Goal: Task Accomplishment & Management: Manage account settings

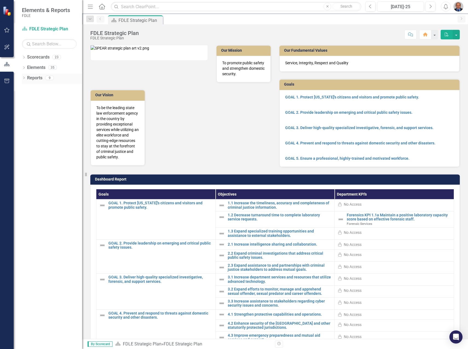
click at [23, 80] on icon "Dropdown" at bounding box center [24, 78] width 4 height 3
click at [24, 79] on icon at bounding box center [23, 77] width 2 height 1
click at [24, 66] on div "Dropdown" at bounding box center [24, 68] width 4 height 5
click at [24, 67] on icon "Dropdown" at bounding box center [23, 67] width 3 height 4
click at [25, 57] on icon "Dropdown" at bounding box center [24, 57] width 4 height 3
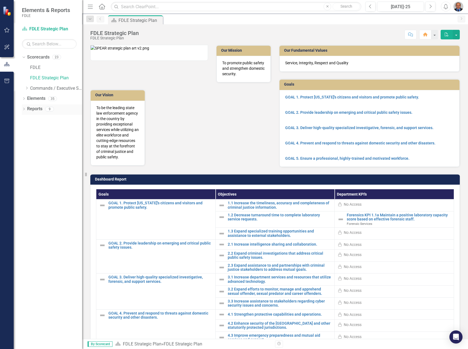
click at [24, 110] on icon "Dropdown" at bounding box center [24, 109] width 4 height 3
click at [26, 179] on icon "Dropdown" at bounding box center [26, 179] width 4 height 3
click at [25, 97] on div "Dropdown" at bounding box center [24, 99] width 4 height 5
click at [27, 140] on icon "Dropdown" at bounding box center [27, 140] width 4 height 3
click at [27, 140] on icon "Dropdown" at bounding box center [25, 140] width 3 height 4
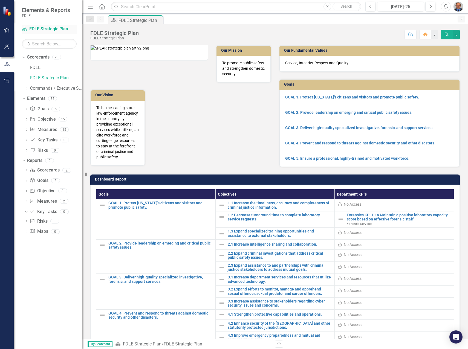
click at [42, 28] on link "Scorecard FDLE Strategic Plan" at bounding box center [49, 29] width 55 height 6
click at [27, 87] on icon "Dropdown" at bounding box center [27, 87] width 4 height 3
click at [33, 100] on icon "Dropdown" at bounding box center [32, 98] width 4 height 3
click at [38, 110] on icon "Dropdown" at bounding box center [38, 108] width 4 height 3
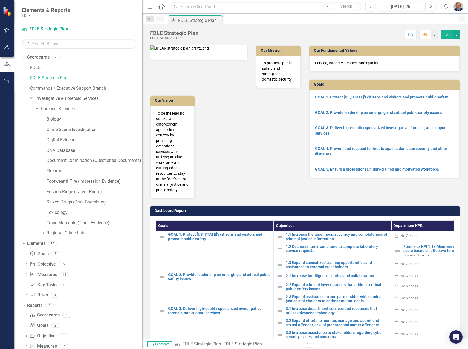
drag, startPoint x: 84, startPoint y: 136, endPoint x: 143, endPoint y: 133, distance: 59.2
click at [143, 133] on div "Resize" at bounding box center [144, 174] width 4 height 349
click at [50, 110] on link "Forensic Services" at bounding box center [92, 109] width 102 height 6
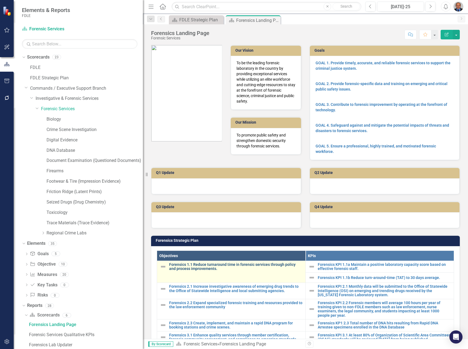
click at [197, 267] on link "Forensics 1.1 Reduce turnaround time in forensic services through policy and pr…" at bounding box center [236, 267] width 134 height 8
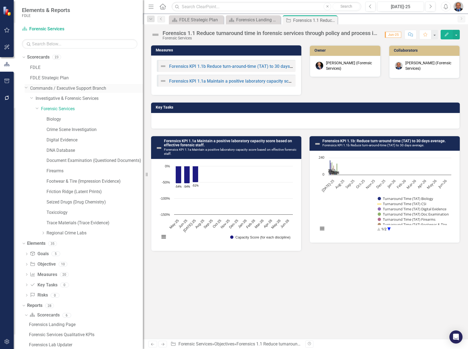
click at [25, 87] on icon "Dropdown" at bounding box center [26, 87] width 3 height 4
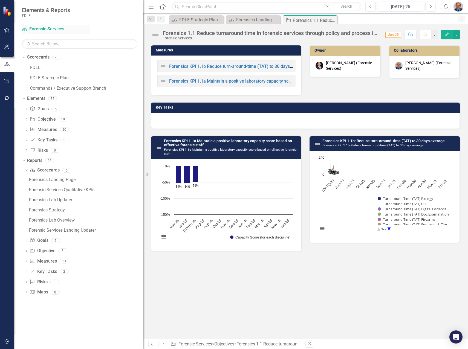
click at [44, 31] on link "Scorecard Forensic Services" at bounding box center [56, 29] width 68 height 6
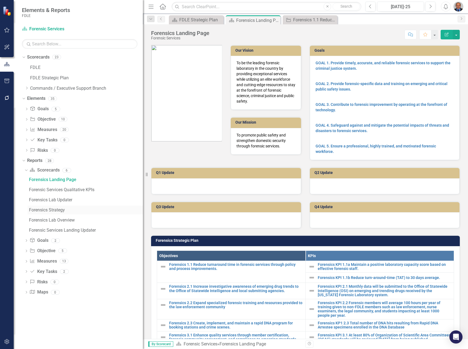
click at [42, 211] on div "Forensics Strategy" at bounding box center [86, 210] width 114 height 5
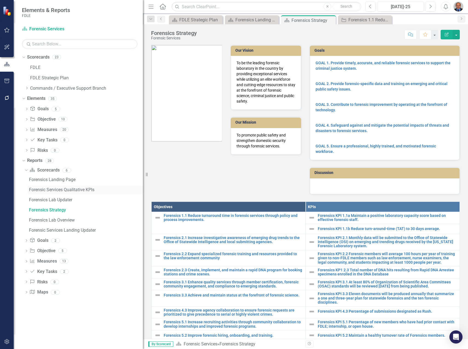
click at [71, 189] on div "Forensic Services Qualitative KPIs" at bounding box center [86, 190] width 114 height 5
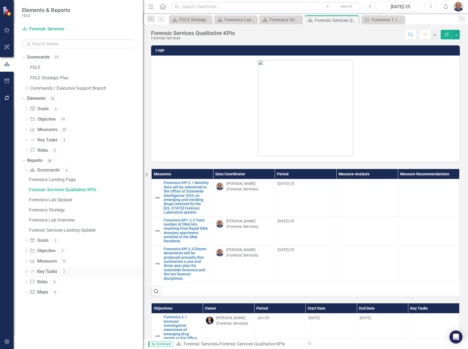
click at [26, 271] on icon "Dropdown" at bounding box center [26, 272] width 4 height 3
click at [57, 221] on div "Forensics Key Tasks" at bounding box center [86, 221] width 114 height 5
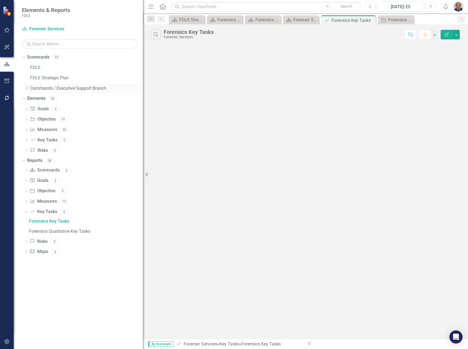
click at [27, 88] on icon "Dropdown" at bounding box center [27, 87] width 4 height 3
click at [33, 99] on icon "Dropdown" at bounding box center [32, 98] width 4 height 3
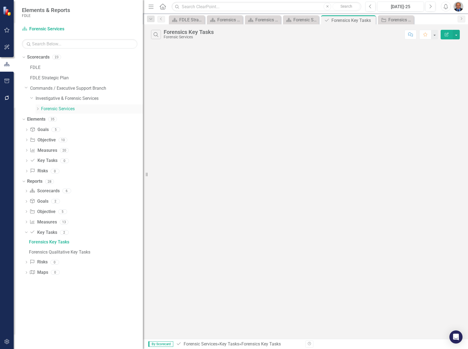
click at [38, 111] on div "Dropdown" at bounding box center [38, 109] width 4 height 5
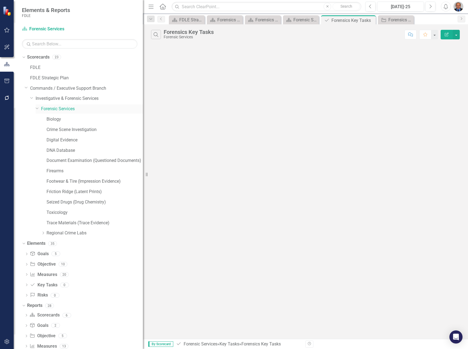
click at [59, 108] on link "Forensic Services" at bounding box center [92, 109] width 102 height 6
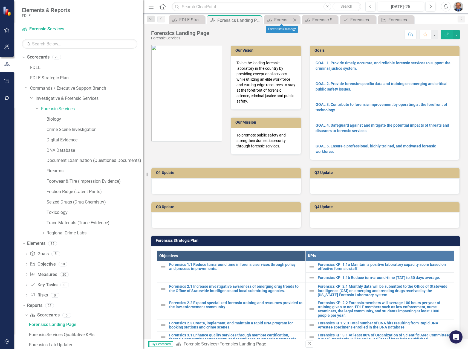
click at [296, 19] on icon "Close" at bounding box center [294, 20] width 5 height 4
click at [307, 20] on icon "Close" at bounding box center [308, 20] width 5 height 4
click at [305, 20] on div "Forensics Key Tasks" at bounding box center [309, 19] width 35 height 7
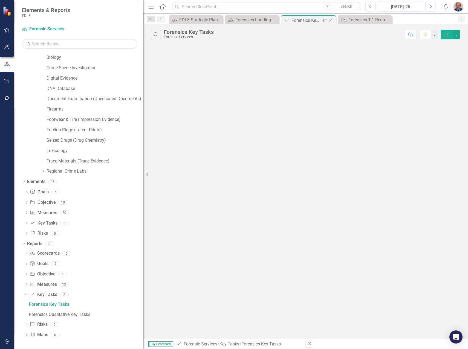
scroll to position [21, 0]
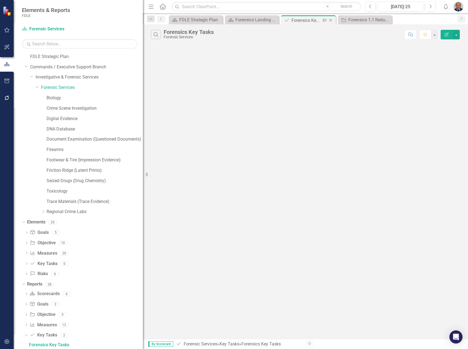
click at [331, 20] on icon "Close" at bounding box center [330, 20] width 5 height 4
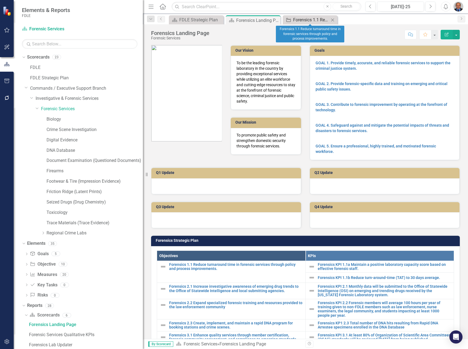
click at [302, 20] on div "Forensics 1.1 Reduce turnaround time in forensic services through policy and pr…" at bounding box center [311, 19] width 36 height 7
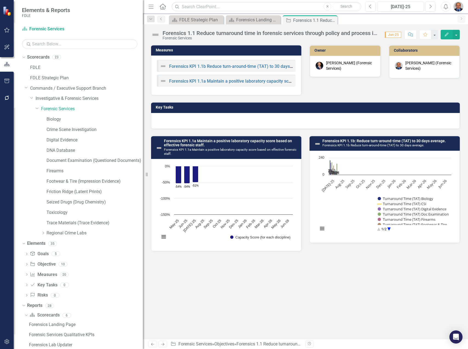
click at [204, 118] on div at bounding box center [305, 121] width 309 height 16
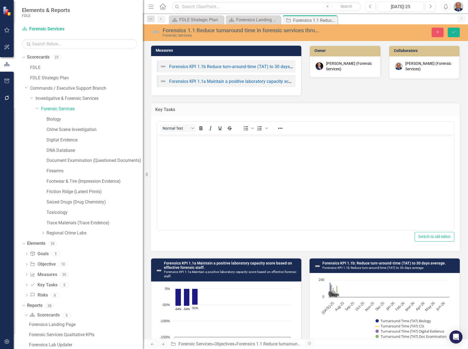
click at [195, 116] on div "Normal Text To open the popup, press Shift+Enter To open the popup, press Shift…" at bounding box center [305, 183] width 309 height 135
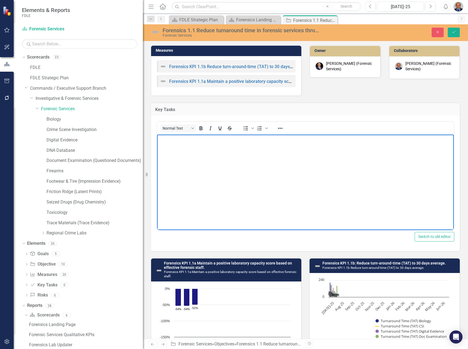
click at [188, 146] on body "Rich Text Area. Press ALT-0 for help." at bounding box center [305, 176] width 297 height 82
click at [181, 145] on body "Rich Text Area. Press ALT-0 for help." at bounding box center [305, 176] width 297 height 82
click at [168, 139] on p "Identify efficiency processes that are working regionally and implement these e…" at bounding box center [305, 139] width 294 height 7
click at [393, 140] on p "Key Task 1: Identify efficiency processes that are working regionally and imple…" at bounding box center [305, 139] width 294 height 7
click at [318, 154] on body "Key Task 1: Identify efficiency processes that are working regionally and imple…" at bounding box center [305, 176] width 297 height 82
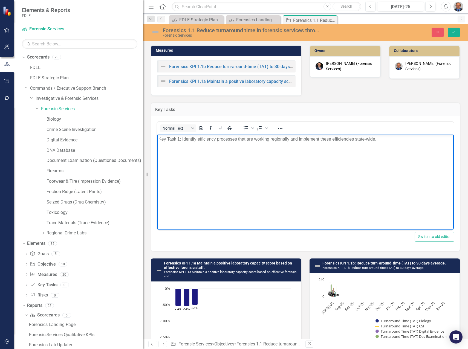
drag, startPoint x: 383, startPoint y: 140, endPoint x: 216, endPoint y: 270, distance: 211.5
click at [157, 135] on html "Key Task 1: Identify efficiency processes that are working regionally and imple…" at bounding box center [305, 176] width 297 height 82
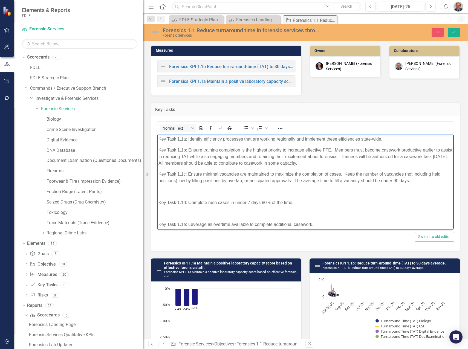
click at [204, 190] on p "Rich Text Area. Press ALT-0 for help." at bounding box center [305, 192] width 294 height 7
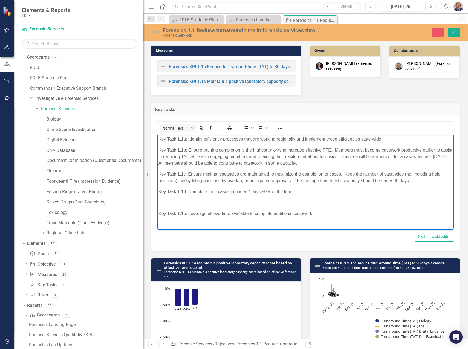
click at [161, 202] on p "Rich Text Area. Press ALT-0 for help." at bounding box center [305, 203] width 294 height 7
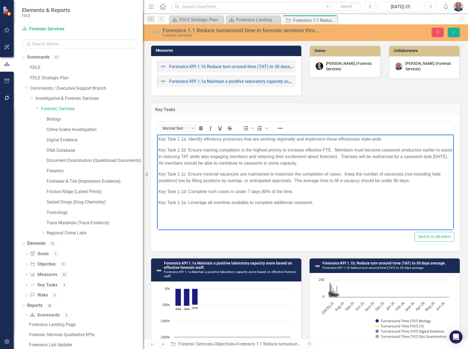
click at [318, 203] on p "Key Task 1.1e: Leverage all overtime available to complete additional casework." at bounding box center [305, 203] width 294 height 7
drag, startPoint x: 412, startPoint y: 181, endPoint x: 295, endPoint y: 182, distance: 117.2
click at [295, 182] on p "Key Task 1.1c: Ensure minimal vacancies are maintained to maximize the completi…" at bounding box center [305, 177] width 294 height 13
drag, startPoint x: 177, startPoint y: 180, endPoint x: 406, endPoint y: 173, distance: 229.0
click at [406, 173] on p "Key Task 1.1c: Ensure minimal vacancies are maintained to maximize the completi…" at bounding box center [305, 177] width 294 height 13
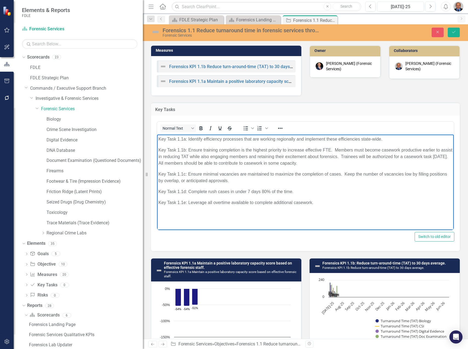
click at [326, 211] on body "Key Task 1.1a: Identify efficiency processes that are working regionally and im…" at bounding box center [305, 176] width 297 height 82
click at [179, 138] on p "Key Task 1.1a: Identify efficiency processes that are working regionally and im…" at bounding box center [305, 139] width 294 height 7
click at [459, 31] on button "Save" at bounding box center [454, 33] width 12 height 10
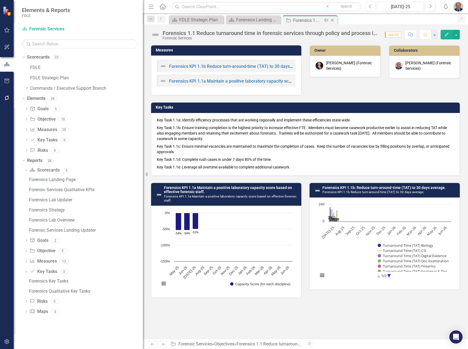
click at [333, 21] on icon "Close" at bounding box center [332, 20] width 5 height 4
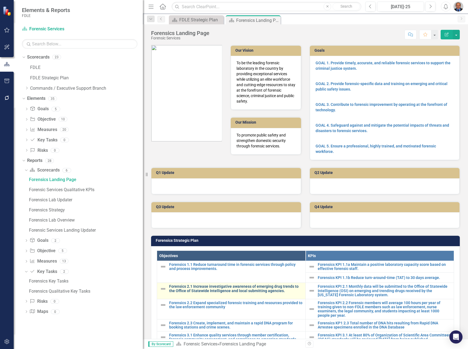
click at [204, 289] on link "Forensics 2.1 Increase investigative awareness of emerging drug trends to the O…" at bounding box center [236, 289] width 134 height 8
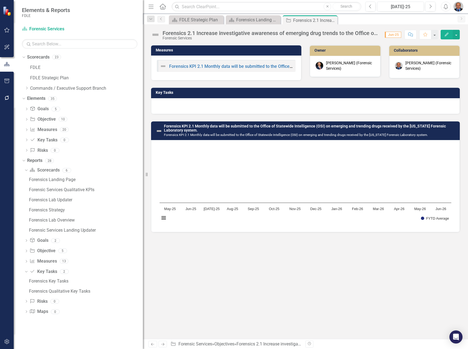
click at [200, 103] on div at bounding box center [305, 106] width 309 height 16
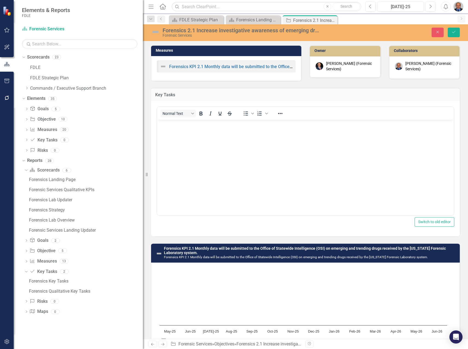
click at [195, 129] on body "Rich Text Area. Press ALT-0 for help." at bounding box center [305, 161] width 297 height 82
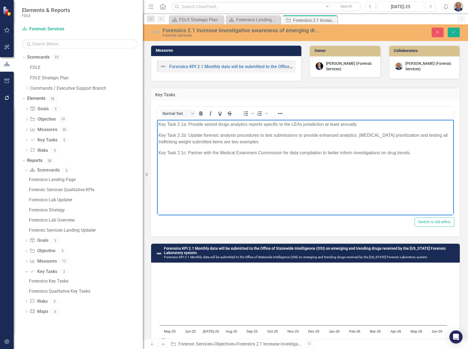
click at [273, 142] on p "Key Task 2.1b: Update forensic analysis procedures to test submissions to provi…" at bounding box center [305, 138] width 294 height 13
drag, startPoint x: 360, startPoint y: 142, endPoint x: 359, endPoint y: 136, distance: 5.8
click at [359, 136] on p "Key Task 2.1b: Update forensic analysis procedures to test submissions to provi…" at bounding box center [305, 138] width 294 height 13
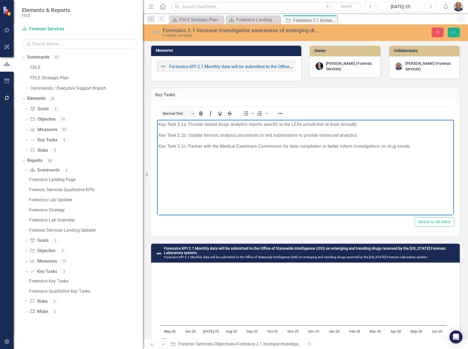
click at [252, 165] on body "Key Task 2.1a: Provide seized drugs analytics reports specific to the LEAs juri…" at bounding box center [305, 161] width 297 height 82
click at [429, 149] on p "Key Task 2.1c: Partner with the Medical Examiners Commission for data compilati…" at bounding box center [305, 146] width 294 height 7
drag, startPoint x: 361, startPoint y: 124, endPoint x: 324, endPoint y: 126, distance: 37.3
click at [324, 126] on p "Key Task 2.1a: Provide seized drugs analytics reports specific to the LEAs juri…" at bounding box center [305, 124] width 294 height 7
click at [366, 126] on p "Key Task 2.1a: Provide seized drugs analytics reports specific to the LEAs juri…" at bounding box center [305, 124] width 294 height 7
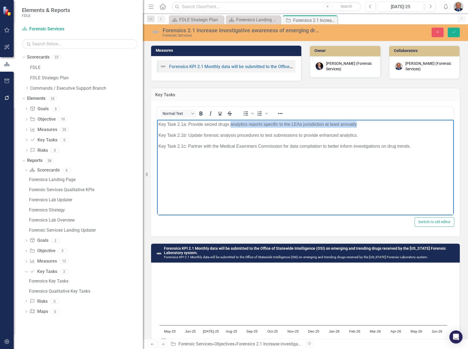
drag, startPoint x: 361, startPoint y: 124, endPoint x: 230, endPoint y: 125, distance: 130.6
click at [230, 125] on p "Key Task 2.1a: Provide seized drugs analytics reports specific to the LEAs juri…" at bounding box center [305, 124] width 294 height 7
click at [454, 32] on icon "Save" at bounding box center [453, 32] width 5 height 4
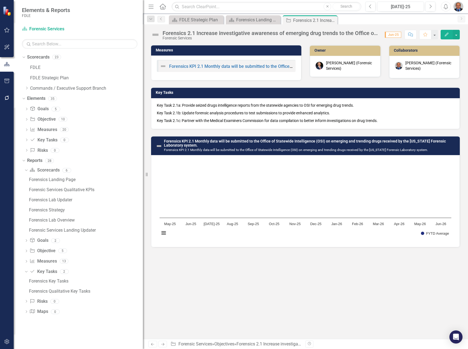
click at [0, 0] on icon "Close" at bounding box center [0, 0] width 0 height 0
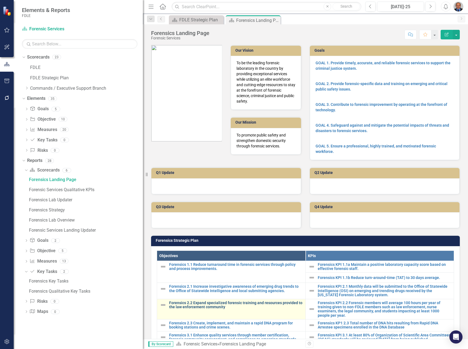
click at [210, 305] on link "Forensics 2.2 Expand specialized forensic training and resources provided to th…" at bounding box center [236, 305] width 134 height 8
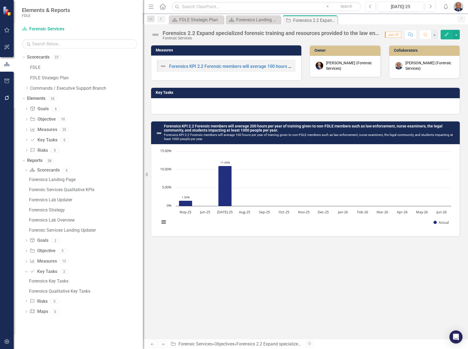
click at [208, 106] on div at bounding box center [305, 106] width 309 height 16
click at [208, 105] on div at bounding box center [305, 106] width 309 height 16
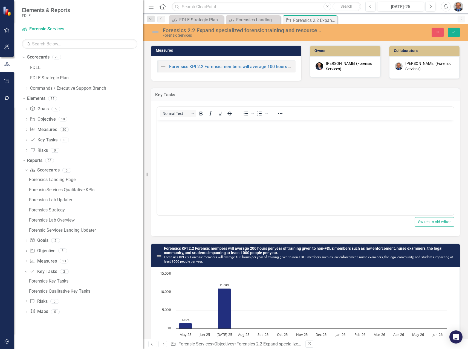
click at [195, 125] on p "Rich Text Area. Press ALT-0 for help." at bounding box center [305, 124] width 294 height 7
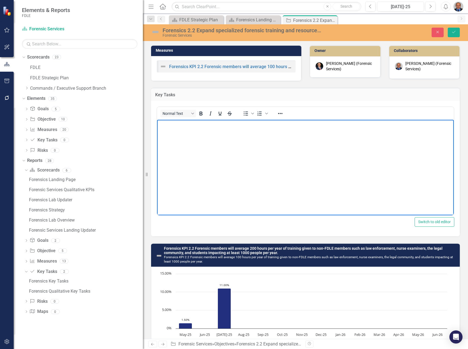
click at [255, 149] on body "Rich Text Area. Press ALT-0 for help." at bounding box center [305, 161] width 297 height 82
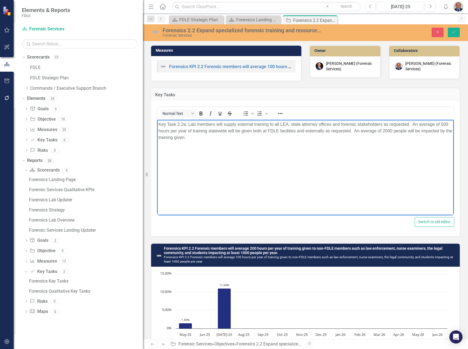
click at [445, 123] on p "Key Task 2.2a: Lab members will supply external training to all LEA, state atto…" at bounding box center [305, 131] width 294 height 20
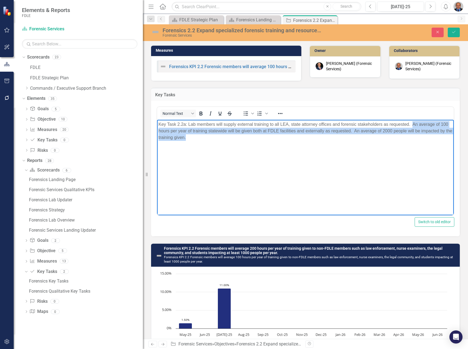
drag, startPoint x: 365, startPoint y: 137, endPoint x: 413, endPoint y: 124, distance: 49.7
click at [413, 124] on p "Key Task 2.2a: Lab members will supply external training to all LEA, state atto…" at bounding box center [305, 131] width 294 height 20
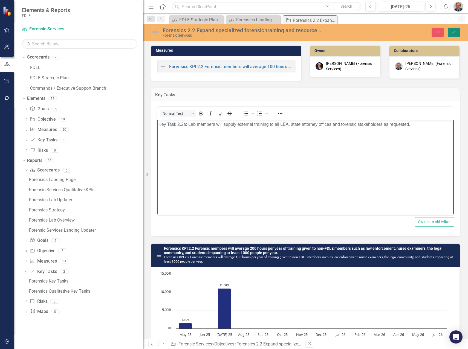
click at [452, 32] on icon "Save" at bounding box center [453, 32] width 5 height 4
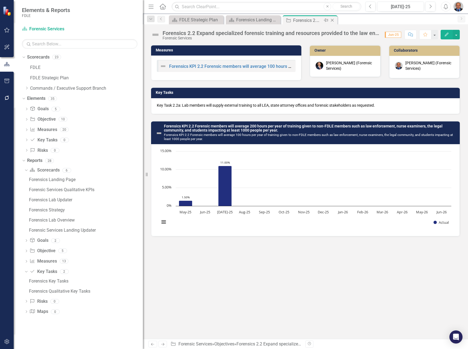
click at [334, 21] on icon "Close" at bounding box center [332, 20] width 5 height 4
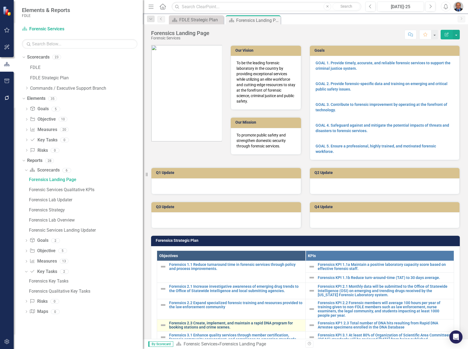
click at [197, 325] on link "Forensics 2.3 Create, implement, and maintain a rapid DNA program for booking s…" at bounding box center [236, 325] width 134 height 8
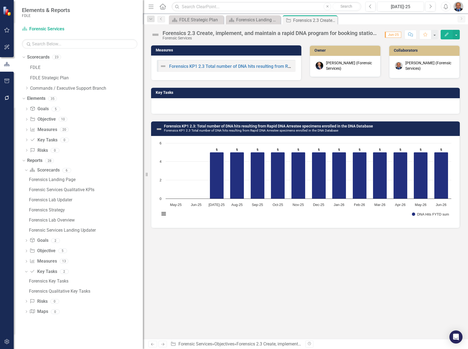
click at [213, 108] on div at bounding box center [305, 106] width 309 height 16
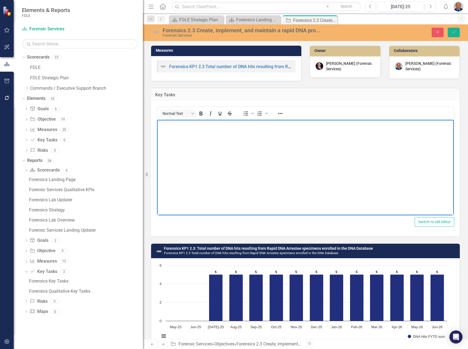
click at [194, 131] on body "Rich Text Area. Press ALT-0 for help." at bounding box center [305, 161] width 297 height 82
click at [267, 91] on div "Key Tasks" at bounding box center [305, 94] width 309 height 13
click at [215, 138] on body "Rich Text Area. Press ALT-0 for help." at bounding box center [305, 161] width 297 height 82
click at [189, 124] on p "Key Task 2.3a: Total number of DNA hits resulting from Rapid DNA Arrestee speci…" at bounding box center [305, 124] width 294 height 7
click at [204, 134] on body "Key Task 2.3a: Total number of DNA hits resulting from Rapid DNA Arrestee speci…" at bounding box center [305, 161] width 297 height 82
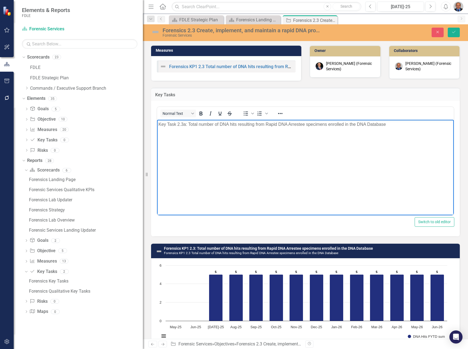
click at [189, 124] on p "Key Task 2.3a: Total number of DNA hits resulting from Rapid DNA Arrestee speci…" at bounding box center [305, 124] width 294 height 7
click at [374, 134] on p "Key Task 2.3b: Provide training to [US_STATE] Rapid DNA Booking agencies to imp…" at bounding box center [305, 135] width 294 height 7
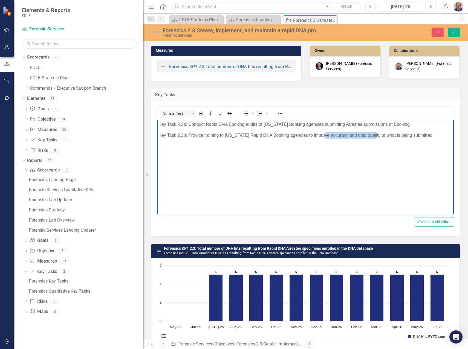
drag, startPoint x: 320, startPoint y: 135, endPoint x: 370, endPoint y: 136, distance: 49.5
click at [370, 136] on p "Key Task 2.3b: Provide training to [US_STATE] Rapid DNA Booking agencies to imp…" at bounding box center [305, 135] width 294 height 7
click at [319, 136] on p "Key Task 2.3b: Provide training to [US_STATE] Rapid DNA Booking agencies to imp…" at bounding box center [305, 135] width 294 height 7
click at [453, 33] on icon "submit" at bounding box center [453, 32] width 3 height 2
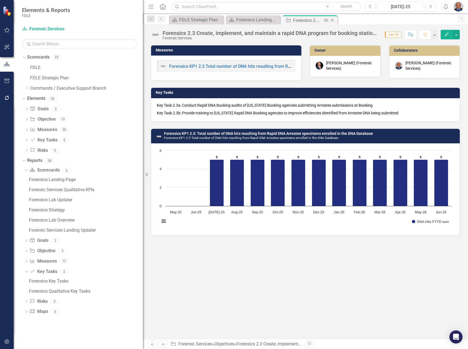
click at [333, 20] on icon at bounding box center [332, 20] width 3 height 3
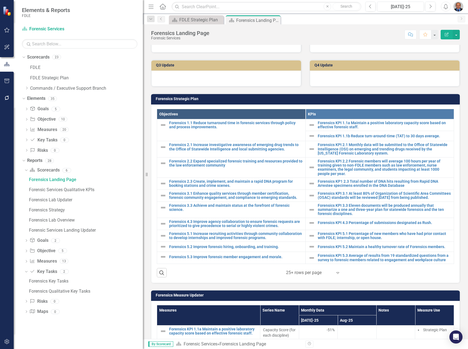
scroll to position [192, 0]
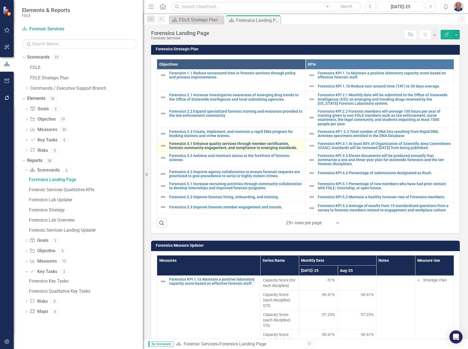
click at [217, 145] on link "Forensics 3.1 Enhance quality services through member certification, forensic c…" at bounding box center [236, 146] width 134 height 8
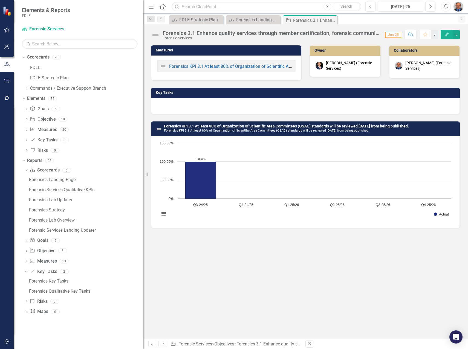
click at [207, 102] on div at bounding box center [305, 106] width 309 height 16
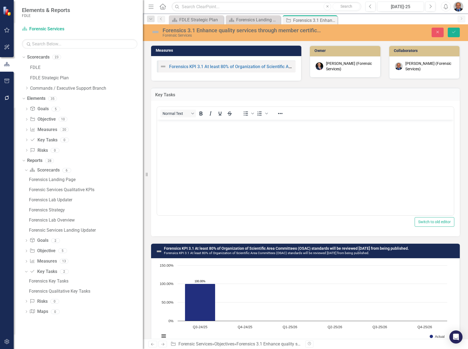
click at [203, 135] on body "Rich Text Area. Press ALT-0 for help." at bounding box center [305, 161] width 297 height 82
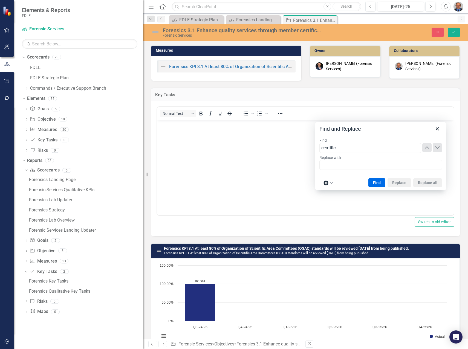
type input "cerrtifica"
click at [440, 129] on icon "Close" at bounding box center [437, 129] width 7 height 7
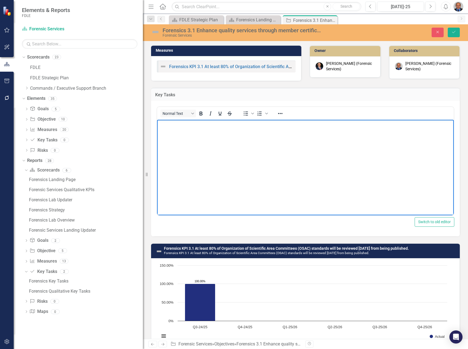
click at [238, 134] on body "Rich Text Area. Press ALT-0 for help." at bounding box center [305, 161] width 297 height 82
click at [202, 127] on p "Rich Text Area. Press ALT-0 for help." at bounding box center [305, 124] width 294 height 7
click at [229, 139] on body "Rich Text Area. Press ALT-0 for help." at bounding box center [305, 161] width 297 height 82
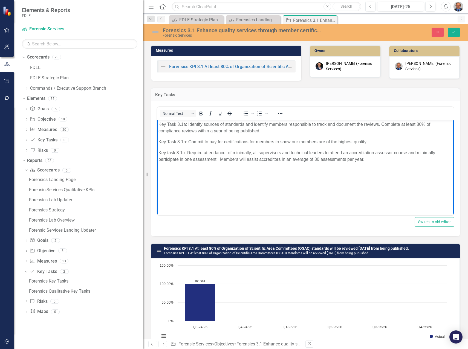
click at [273, 131] on p "Key Task 3.1a: Identify sources of standards and identify members responsible t…" at bounding box center [305, 127] width 294 height 13
drag, startPoint x: 284, startPoint y: 131, endPoint x: 382, endPoint y: 121, distance: 98.2
click at [382, 121] on p "Key Task 3.1a: Identify sources of standards and identify members responsible t…" at bounding box center [305, 127] width 294 height 13
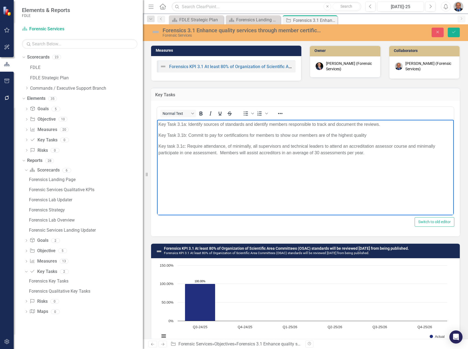
click at [377, 136] on p "Key Task 3.1b: Commit to pay for certifications for members to show our members…" at bounding box center [305, 135] width 294 height 7
click at [373, 153] on p "Key task 3.1c: Require attendance, of minimally, all supervisors and technical …" at bounding box center [305, 149] width 294 height 13
drag, startPoint x: 373, startPoint y: 153, endPoint x: 220, endPoint y: 155, distance: 153.9
click at [220, 155] on p "Key task 3.1c: Require attendance, of minimally, all supervisors and technical …" at bounding box center [305, 149] width 294 height 13
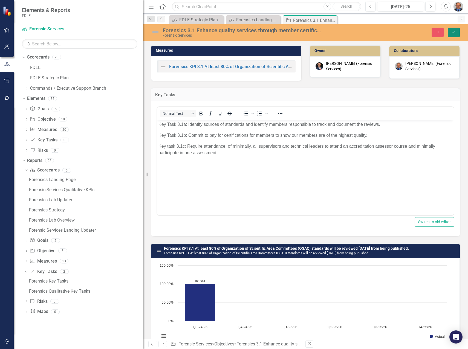
click at [455, 31] on icon "Save" at bounding box center [453, 32] width 5 height 4
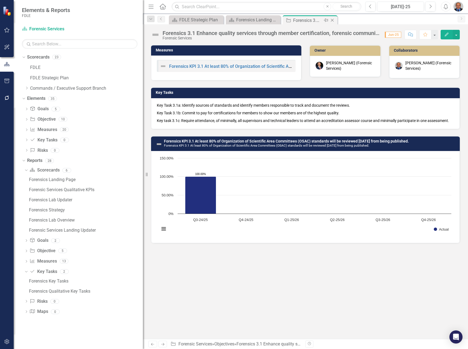
click at [332, 20] on icon "Close" at bounding box center [332, 20] width 5 height 4
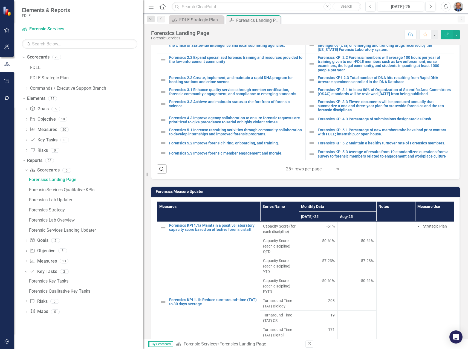
scroll to position [246, 0]
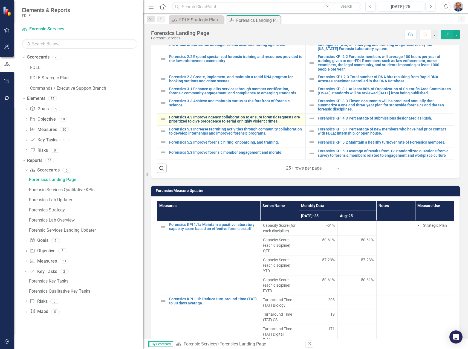
click at [196, 124] on link "Forensics 4.3 Improve agency collaboration to ensure forensic requests are prio…" at bounding box center [236, 119] width 134 height 8
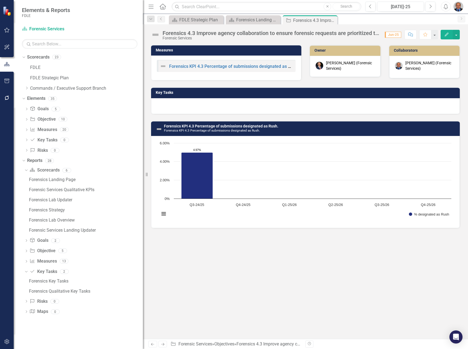
click at [220, 103] on div at bounding box center [305, 106] width 309 height 16
click at [220, 102] on div at bounding box center [305, 106] width 309 height 16
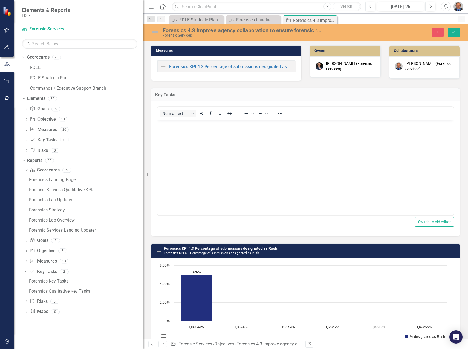
click at [215, 132] on body "Rich Text Area. Press ALT-0 for help." at bounding box center [305, 161] width 297 height 82
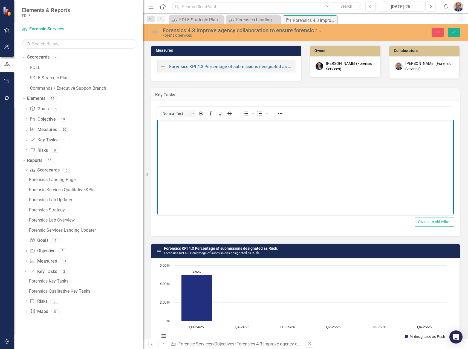
paste body "Rich Text Area. Press ALT-0 for help."
click at [178, 124] on p "Key Task 1.1d: Complete rush cases in under 7 days 80% of the time." at bounding box center [305, 124] width 294 height 7
click at [173, 129] on body "Key Task 4.3a: Complete rush cases in under 7 days 80% of the time. Key Task 1.…" at bounding box center [305, 161] width 297 height 82
click at [177, 134] on p "Key Task 1.1e: Leverage all overtime available to complete additional casework." at bounding box center [305, 135] width 294 height 7
click at [321, 135] on p "Key Task 4.3b: Leverage all overtime available to complete additional casework." at bounding box center [305, 135] width 294 height 7
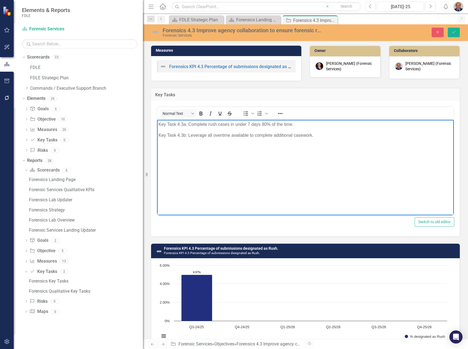
click at [313, 136] on p "Key Task 4.3b: Leverage all overtime available to complete additional casework." at bounding box center [305, 135] width 294 height 7
click at [344, 135] on p "Key Task 4.3b: Leverage all overtime available to complete additional casework …" at bounding box center [305, 135] width 294 height 7
click at [344, 134] on p "Key Task 4.3b: Leverage all overtime available to complete additional casework …" at bounding box center [305, 135] width 294 height 7
click at [209, 125] on p "Key Task 4.3a: Complete rush cases in under 7 days 80% of the time." at bounding box center [305, 124] width 294 height 7
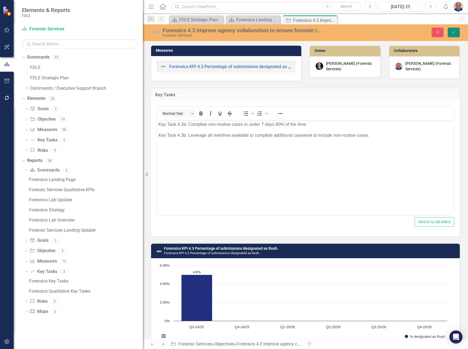
click at [454, 31] on icon "Save" at bounding box center [453, 32] width 5 height 4
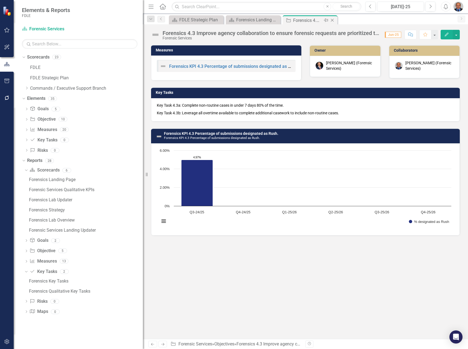
click at [333, 20] on icon "Close" at bounding box center [332, 20] width 5 height 4
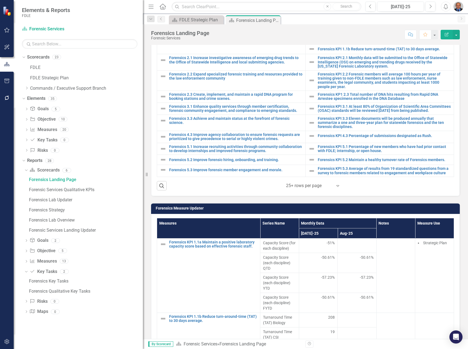
scroll to position [219, 0]
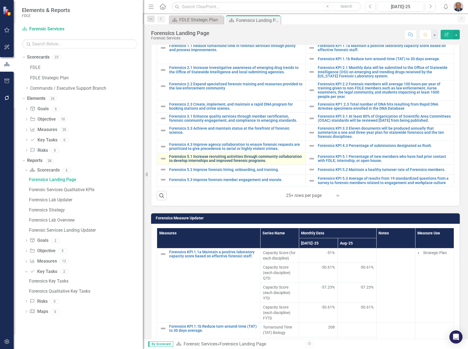
click at [205, 162] on link "Forensics 5.1 Increase recruiting activities through community collaboration to…" at bounding box center [236, 159] width 134 height 8
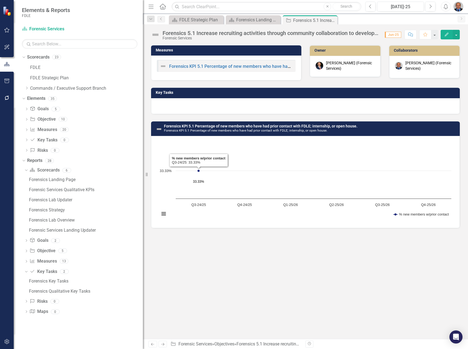
click at [205, 105] on div at bounding box center [305, 106] width 309 height 16
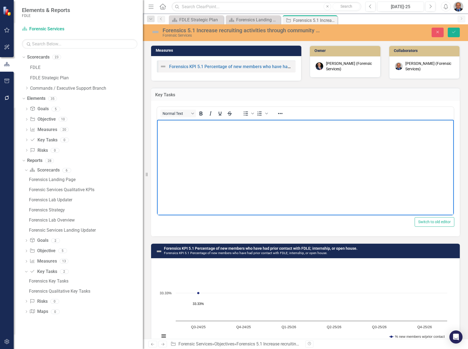
click at [198, 132] on body "Rich Text Area. Press ALT-0 for help." at bounding box center [305, 161] width 297 height 82
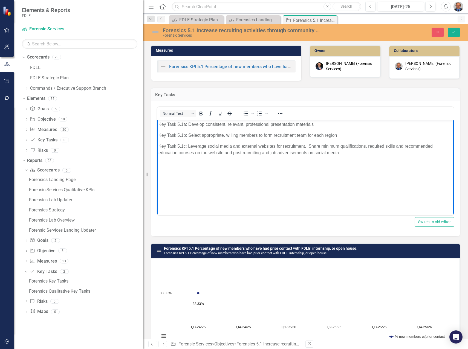
click at [335, 123] on p "Key Task 5.1a: Develop consistent, relevant, professional presentation materials" at bounding box center [305, 124] width 294 height 7
click at [344, 134] on p "Key Task 5.1b: Select appropriate, willing members to form recruitment team for…" at bounding box center [305, 135] width 294 height 7
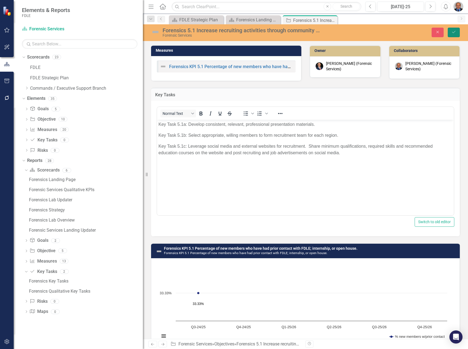
click at [454, 31] on icon "Save" at bounding box center [453, 32] width 5 height 4
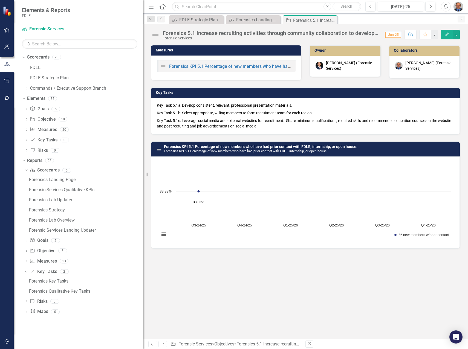
click at [0, 0] on icon "Close" at bounding box center [0, 0] width 0 height 0
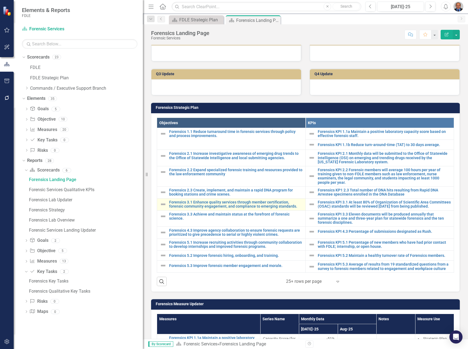
scroll to position [137, 0]
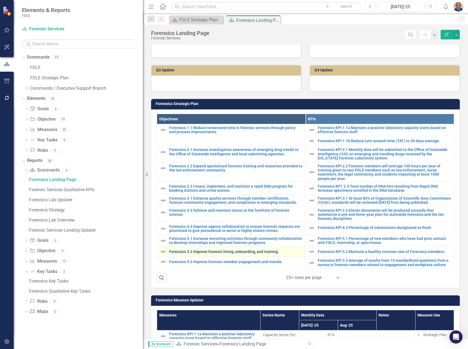
click at [225, 254] on link "Forensics 5.2 Improve forensic hiring, onboarding, and training." at bounding box center [236, 252] width 134 height 4
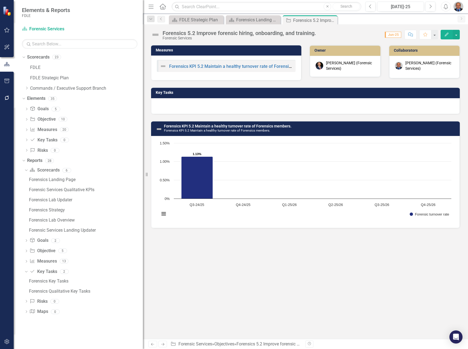
click at [222, 106] on div at bounding box center [305, 106] width 309 height 16
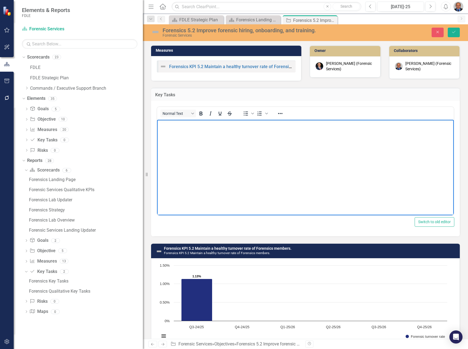
click at [203, 130] on body "Rich Text Area. Press ALT-0 for help." at bounding box center [305, 161] width 297 height 82
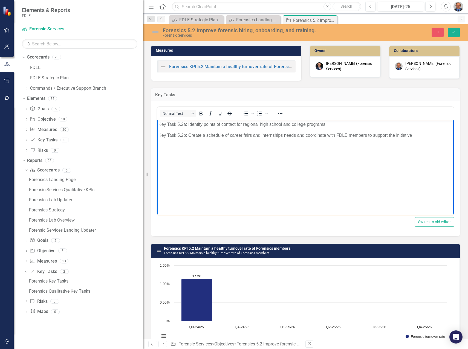
click at [359, 126] on p "Key Task 5.2a: Identify points of contact for regional high school and college …" at bounding box center [305, 124] width 294 height 7
click at [424, 135] on p "Key Task 5.2b: Create a schedule of career fairs and internships needs and coor…" at bounding box center [305, 135] width 294 height 7
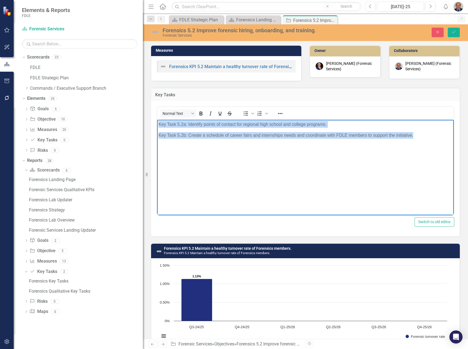
drag, startPoint x: 420, startPoint y: 136, endPoint x: 66, endPoint y: 124, distance: 354.7
click at [157, 124] on html "Key Task 5.2a: Identify points of contact for regional high school and college …" at bounding box center [305, 161] width 297 height 82
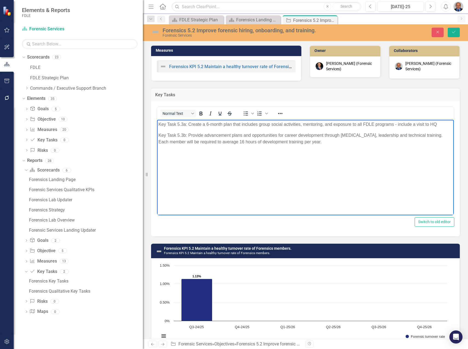
click at [181, 123] on p "Key Task 5.3a: Create a 6-month plan that includes group social activities, men…" at bounding box center [305, 124] width 294 height 7
click at [181, 135] on p "Key Task 5.3b: Provide advancement plans and opportunities for career developme…" at bounding box center [305, 138] width 294 height 13
click at [341, 141] on p "Key Task 5.2b: Provide advancement plans and opportunities for career developme…" at bounding box center [305, 138] width 294 height 13
click at [442, 124] on p "Key Task 5.2a: Create a 6-month plan that includes group social activities, men…" at bounding box center [305, 124] width 294 height 7
click at [456, 31] on icon "Save" at bounding box center [453, 32] width 5 height 4
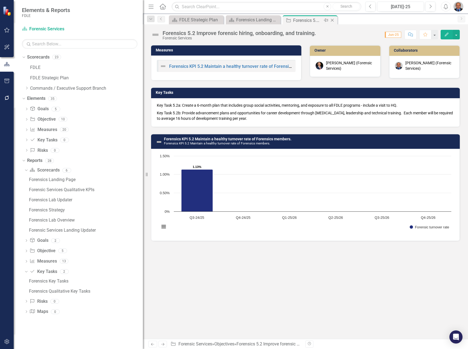
click at [333, 20] on icon "Close" at bounding box center [332, 20] width 5 height 4
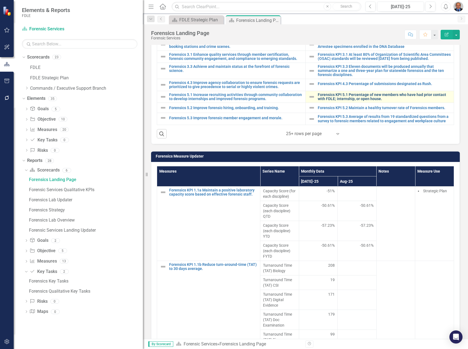
scroll to position [274, 0]
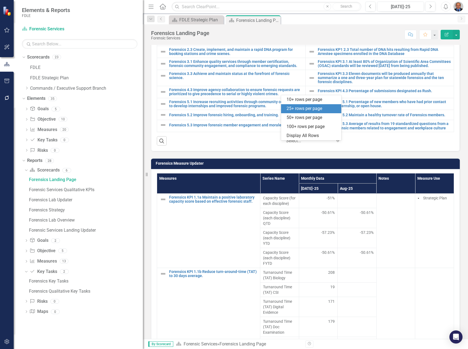
click at [335, 143] on icon "Expand" at bounding box center [337, 141] width 5 height 4
click at [306, 118] on div "50+ rows per page" at bounding box center [312, 118] width 51 height 6
click at [248, 34] on div "Score: N/A [DATE]-25 Completed Comment Favorite Edit Report" at bounding box center [336, 34] width 248 height 9
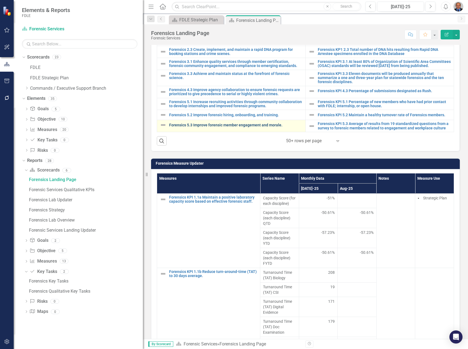
click at [230, 127] on link "Forensics 5.3 Improve forensic member engagement and morale." at bounding box center [236, 125] width 134 height 4
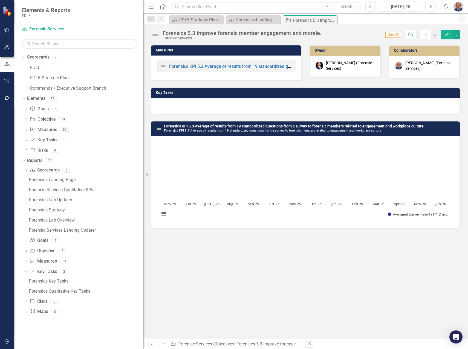
click at [194, 105] on div at bounding box center [305, 106] width 309 height 16
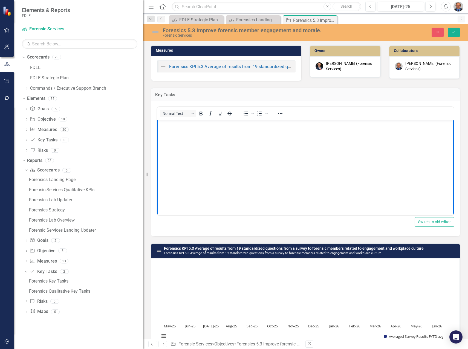
click at [194, 136] on body "Rich Text Area. Press ALT-0 for help." at bounding box center [305, 161] width 297 height 82
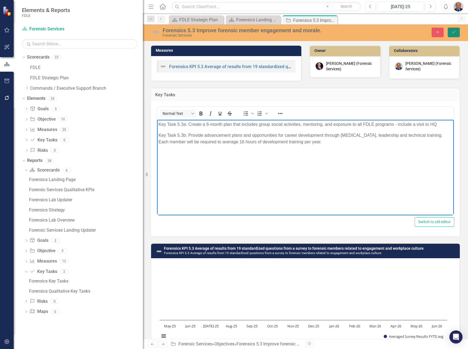
click at [453, 29] on button "Save" at bounding box center [454, 33] width 12 height 10
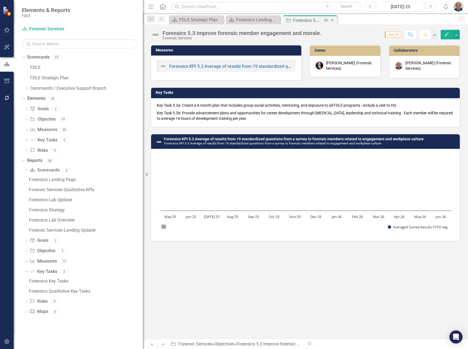
click at [332, 20] on icon "Close" at bounding box center [332, 20] width 5 height 4
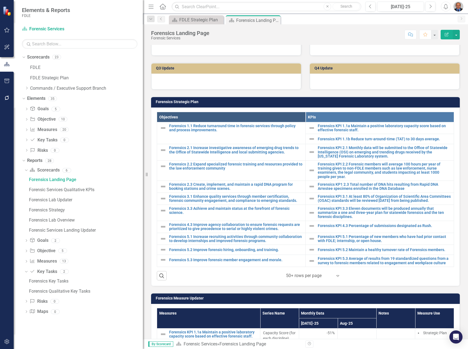
scroll to position [164, 0]
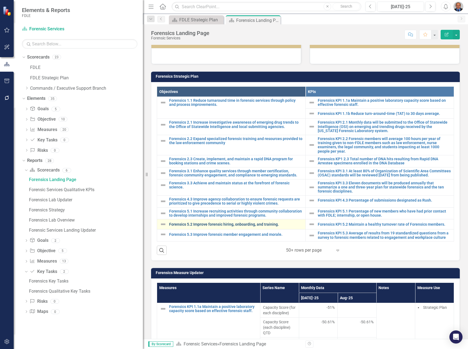
click at [207, 227] on link "Forensics 5.2 Improve forensic hiring, onboarding, and training." at bounding box center [236, 225] width 134 height 4
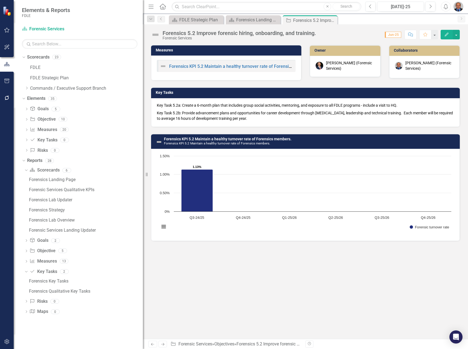
click at [250, 106] on p "Key Task 5.2a: Create a 6-month plan that includes group social activities, men…" at bounding box center [305, 106] width 297 height 7
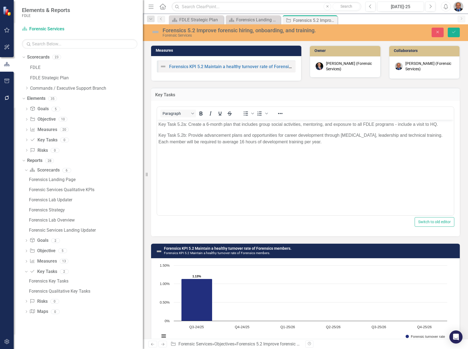
click at [241, 139] on p "Key Task 5.2b: Provide advancement plans and opportunities for career developme…" at bounding box center [305, 138] width 294 height 13
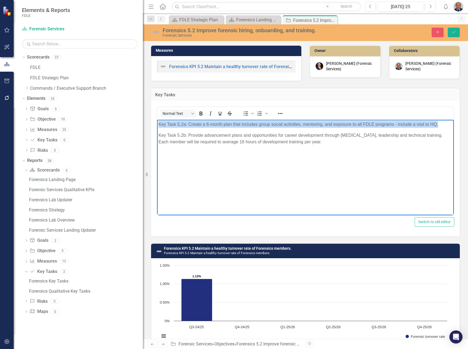
paste body "Rich Text Area. Press ALT-0 for help."
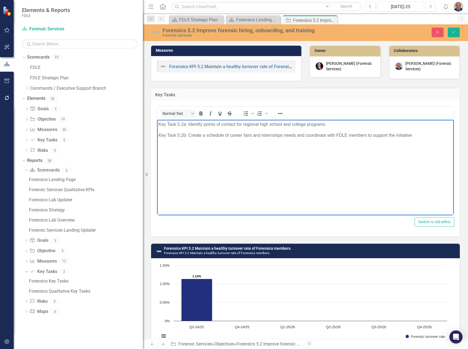
click at [347, 123] on p "Key Task 5.2a: Identify points of contact for regional high school and college …" at bounding box center [305, 124] width 294 height 7
click at [427, 134] on p "Key Task 5.2b: Create a schedule of career fairs and internships needs and coor…" at bounding box center [305, 135] width 294 height 7
click at [454, 31] on icon "Save" at bounding box center [453, 32] width 5 height 4
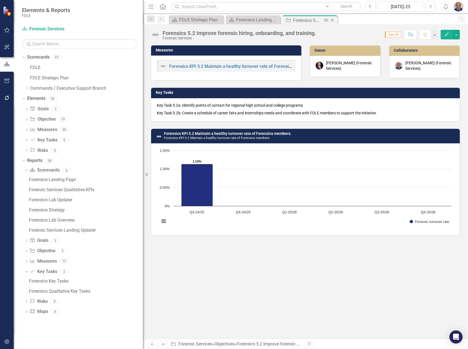
click at [333, 20] on icon "Close" at bounding box center [332, 20] width 5 height 4
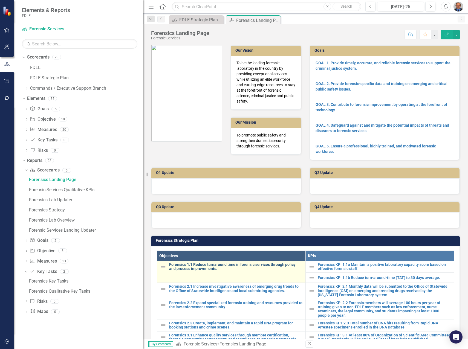
click at [216, 265] on link "Forensics 1.1 Reduce turnaround time in forensic services through policy and pr…" at bounding box center [236, 267] width 134 height 8
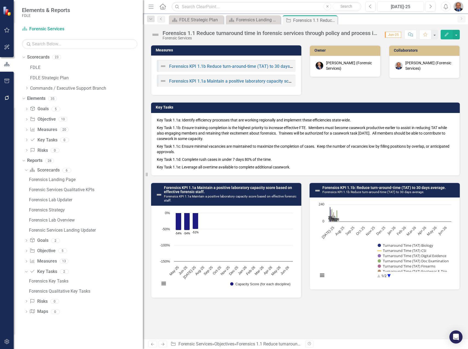
click at [220, 145] on p "Key Task 1.1c: Ensure minimal vacancies are maintained to maximize the completi…" at bounding box center [305, 149] width 297 height 13
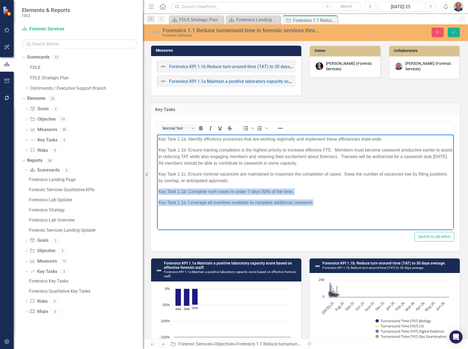
drag, startPoint x: 318, startPoint y: 202, endPoint x: 312, endPoint y: 335, distance: 132.6
click at [157, 189] on html "Key Task 1.1a: Identify efficiency processes that are working regionally and im…" at bounding box center [305, 176] width 297 height 82
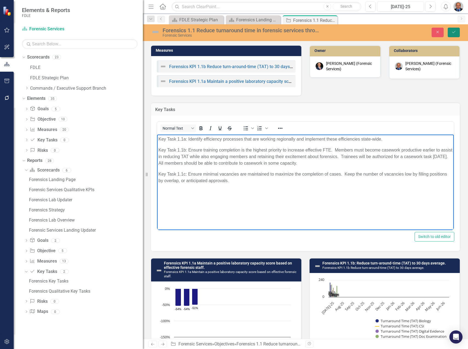
click at [455, 31] on icon "Save" at bounding box center [453, 32] width 5 height 4
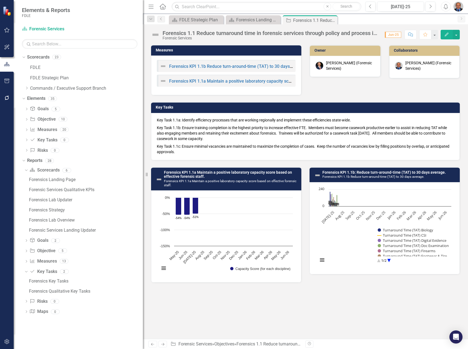
click at [0, 0] on icon "Close" at bounding box center [0, 0] width 0 height 0
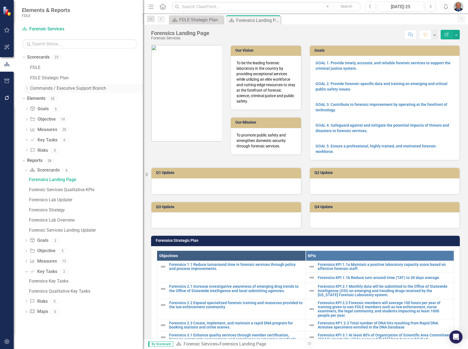
click at [26, 88] on icon "Dropdown" at bounding box center [27, 87] width 4 height 3
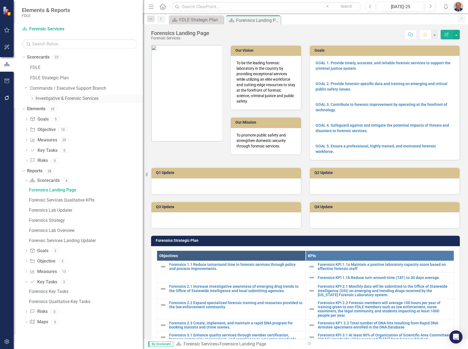
click at [32, 99] on icon "Dropdown" at bounding box center [32, 98] width 4 height 3
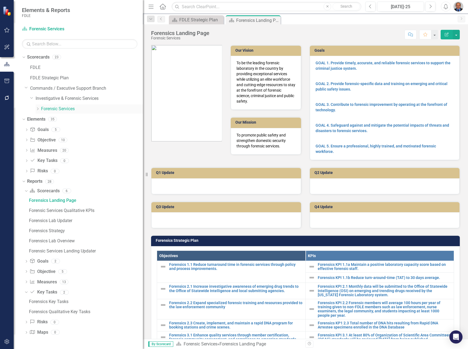
click at [37, 109] on icon "Dropdown" at bounding box center [38, 108] width 4 height 3
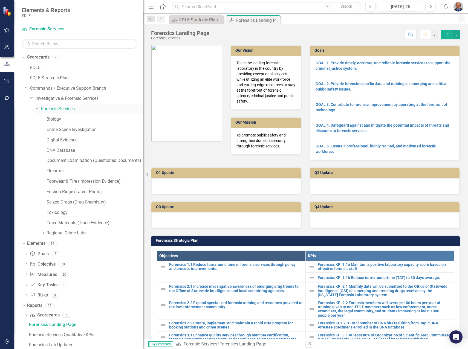
click at [57, 109] on link "Forensic Services" at bounding box center [92, 109] width 102 height 6
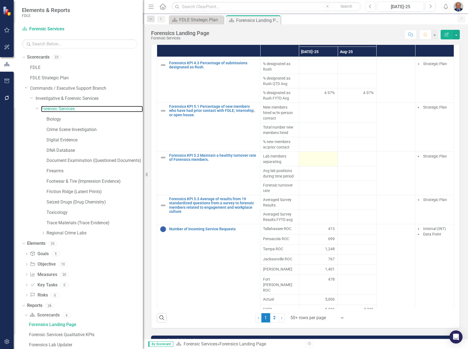
scroll to position [452, 0]
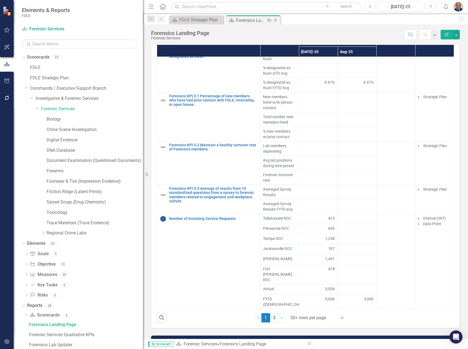
click at [275, 20] on icon "Close" at bounding box center [275, 20] width 5 height 4
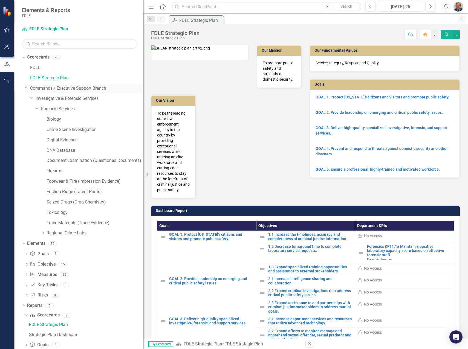
click at [25, 87] on icon "Dropdown" at bounding box center [26, 87] width 3 height 4
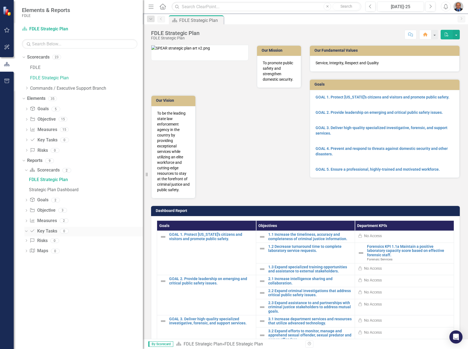
click at [42, 233] on link "Key Task Key Tasks" at bounding box center [43, 231] width 27 height 6
click at [50, 230] on link "Key Task Key Tasks" at bounding box center [43, 231] width 27 height 6
click at [25, 230] on icon "Dropdown" at bounding box center [25, 231] width 3 height 4
click at [26, 231] on icon "Dropdown" at bounding box center [26, 231] width 4 height 3
click at [45, 213] on link "Key Task Key Tasks" at bounding box center [43, 212] width 27 height 6
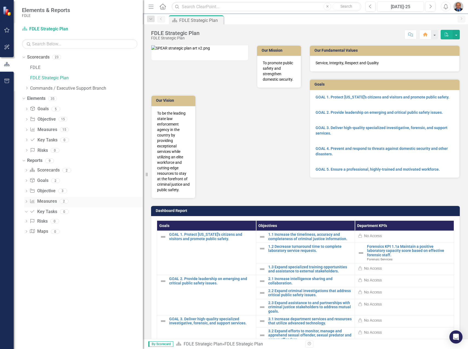
click at [48, 201] on link "Measure Measures" at bounding box center [43, 201] width 27 height 6
click at [26, 201] on icon "Dropdown" at bounding box center [26, 202] width 4 height 3
click at [48, 221] on div "FDLE Report Q1 24/25 - Obj. 1.1" at bounding box center [86, 221] width 114 height 5
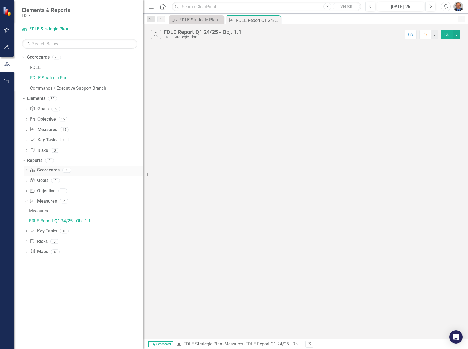
click at [26, 171] on icon "Dropdown" at bounding box center [26, 170] width 4 height 3
click at [27, 211] on icon "Dropdown" at bounding box center [26, 211] width 4 height 3
click at [53, 201] on div "FDLE Strategic Plan Objectives Report" at bounding box center [86, 200] width 114 height 5
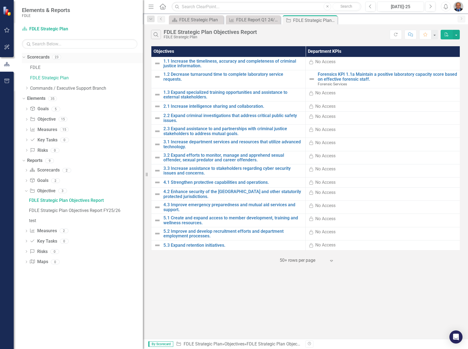
click at [22, 57] on icon "Dropdown" at bounding box center [23, 57] width 3 height 4
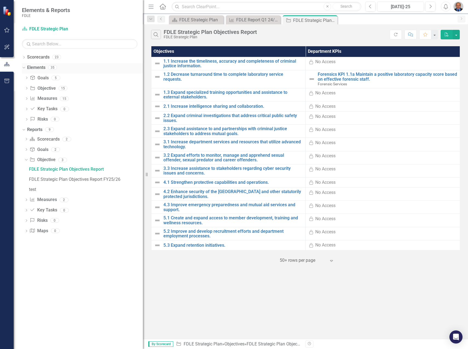
click at [24, 68] on icon "Dropdown" at bounding box center [23, 67] width 3 height 4
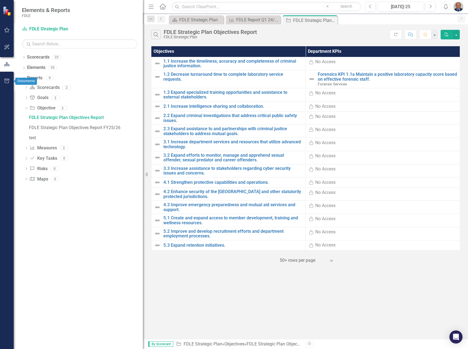
click at [6, 81] on icon "button" at bounding box center [7, 81] width 6 height 4
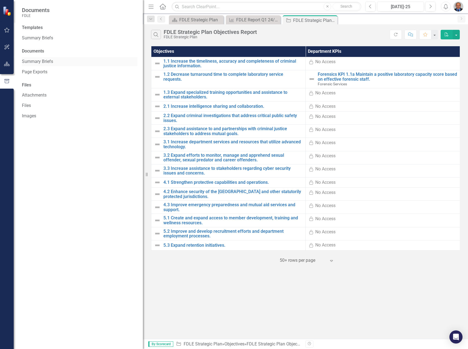
click at [48, 62] on link "Summary Briefs" at bounding box center [80, 62] width 116 height 6
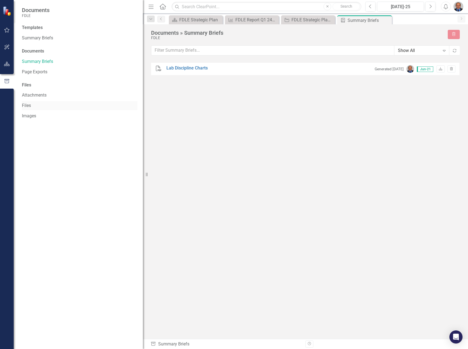
click at [29, 103] on link "Files" at bounding box center [80, 106] width 116 height 6
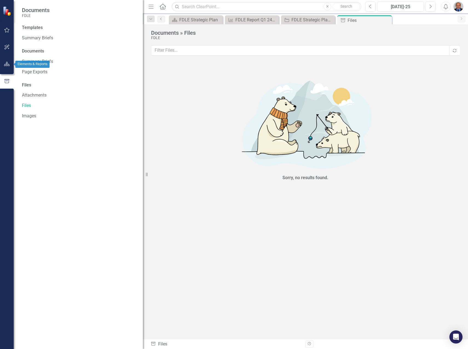
click at [6, 63] on icon "button" at bounding box center [7, 64] width 6 height 4
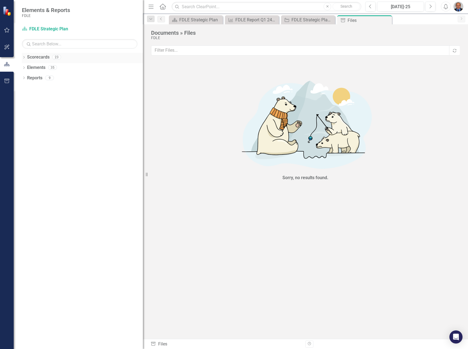
click at [24, 58] on icon "Dropdown" at bounding box center [24, 57] width 4 height 3
click at [28, 87] on icon "Dropdown" at bounding box center [27, 87] width 4 height 3
click at [33, 99] on icon "Dropdown" at bounding box center [32, 98] width 4 height 3
click at [45, 108] on link "Forensic Services" at bounding box center [92, 109] width 102 height 6
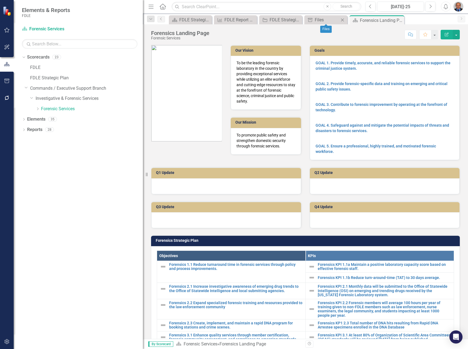
click at [344, 21] on icon "Close" at bounding box center [342, 20] width 5 height 4
click at [330, 19] on icon at bounding box center [330, 19] width 3 height 3
click at [37, 109] on icon "Dropdown" at bounding box center [38, 108] width 4 height 3
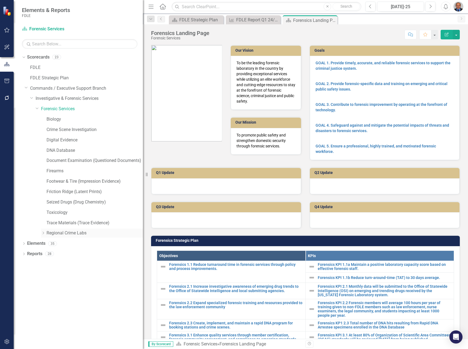
click at [43, 232] on icon at bounding box center [43, 233] width 1 height 3
click at [61, 243] on link "FMROC Lab" at bounding box center [97, 244] width 91 height 6
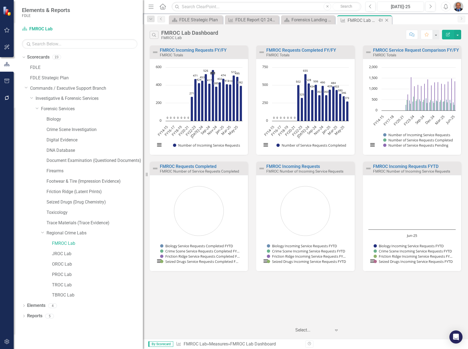
click at [387, 21] on icon at bounding box center [386, 20] width 3 height 3
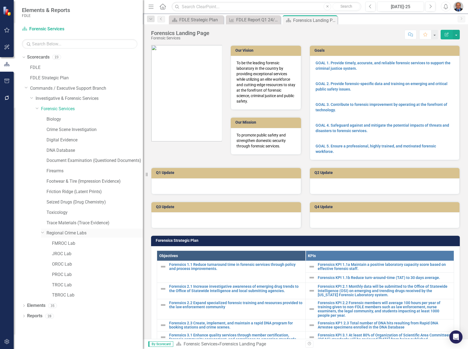
click at [62, 232] on link "Regional Crime Labs" at bounding box center [95, 233] width 96 height 6
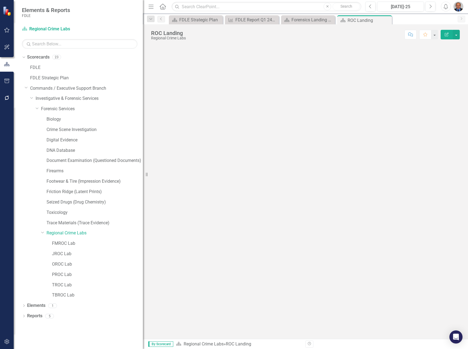
click at [0, 0] on icon "Close" at bounding box center [0, 0] width 0 height 0
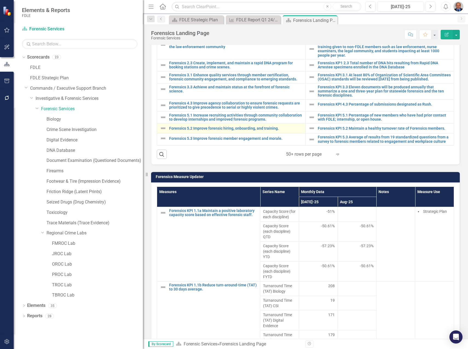
scroll to position [301, 0]
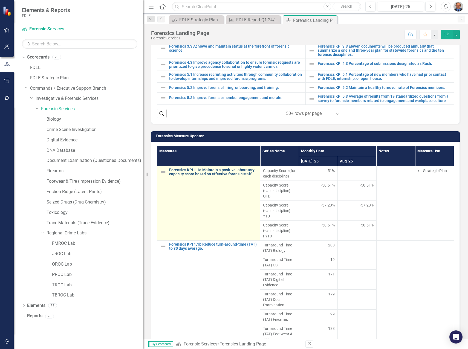
click at [185, 177] on link "Forensics KPI 1.1a Maintain a positive laboratory capacity score based on effec…" at bounding box center [213, 172] width 88 height 8
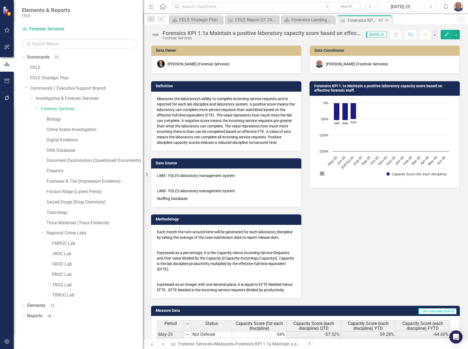
click at [387, 21] on icon at bounding box center [386, 20] width 3 height 3
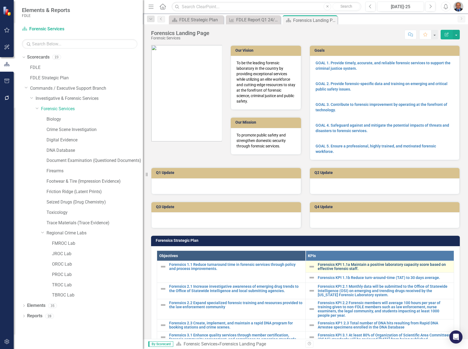
click at [328, 265] on link "Forensics KPI 1.1a Maintain a positive laboratory capacity score based on effec…" at bounding box center [385, 267] width 134 height 8
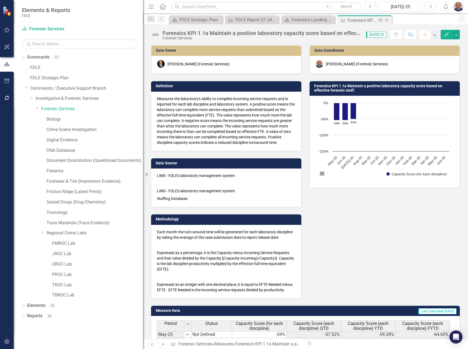
click at [387, 20] on icon "Close" at bounding box center [386, 20] width 5 height 4
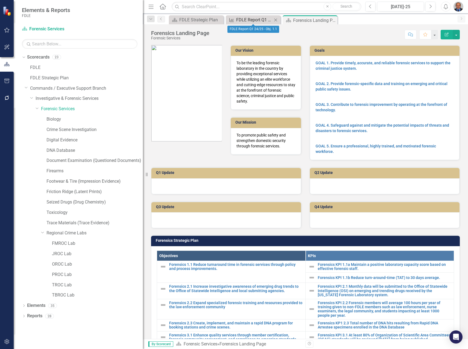
click at [248, 18] on div "FDLE Report Q1 24/25 - Obj. 1.1" at bounding box center [254, 19] width 36 height 7
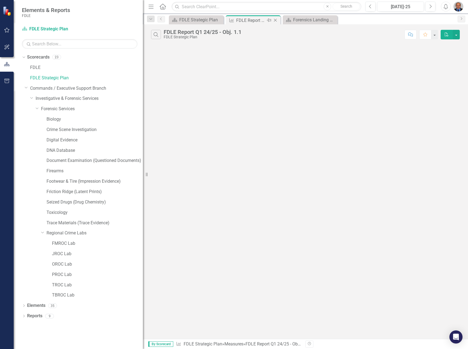
click at [277, 20] on icon "Close" at bounding box center [275, 20] width 5 height 4
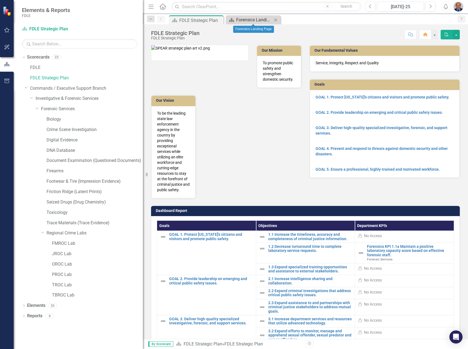
click at [256, 19] on div "Forensics Landing Page" at bounding box center [254, 19] width 36 height 7
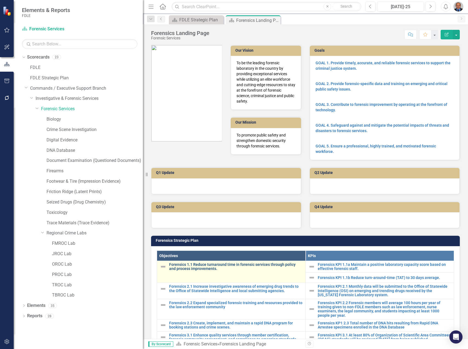
click at [181, 265] on link "Forensics 1.1 Reduce turnaround time in forensic services through policy and pr…" at bounding box center [236, 267] width 134 height 8
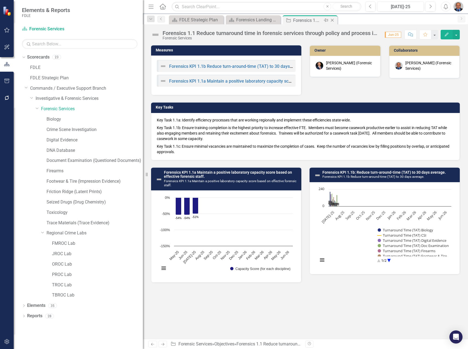
click at [331, 20] on icon "Close" at bounding box center [332, 20] width 5 height 4
